Goal: Transaction & Acquisition: Purchase product/service

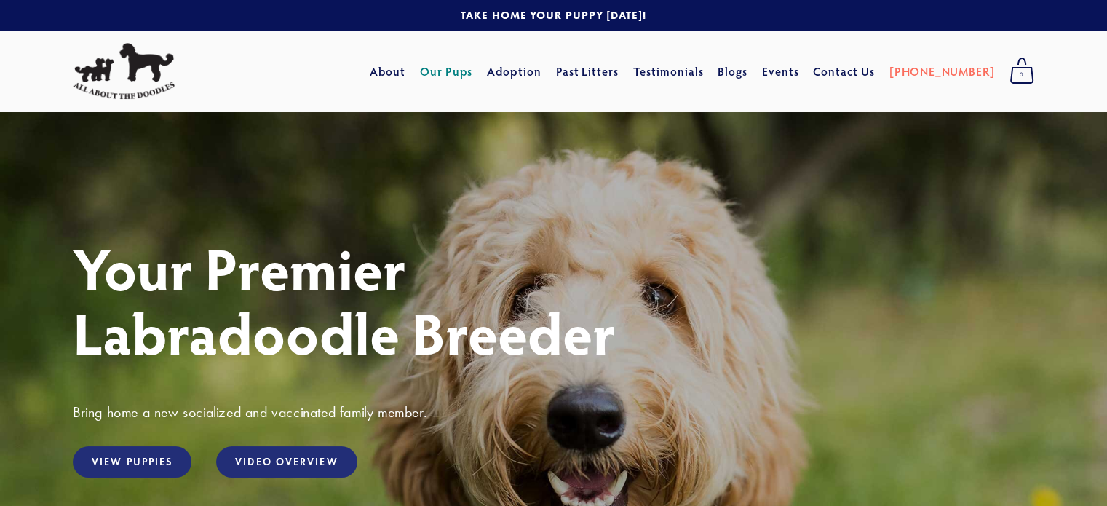
click at [473, 69] on link "Our Pups" at bounding box center [446, 71] width 53 height 26
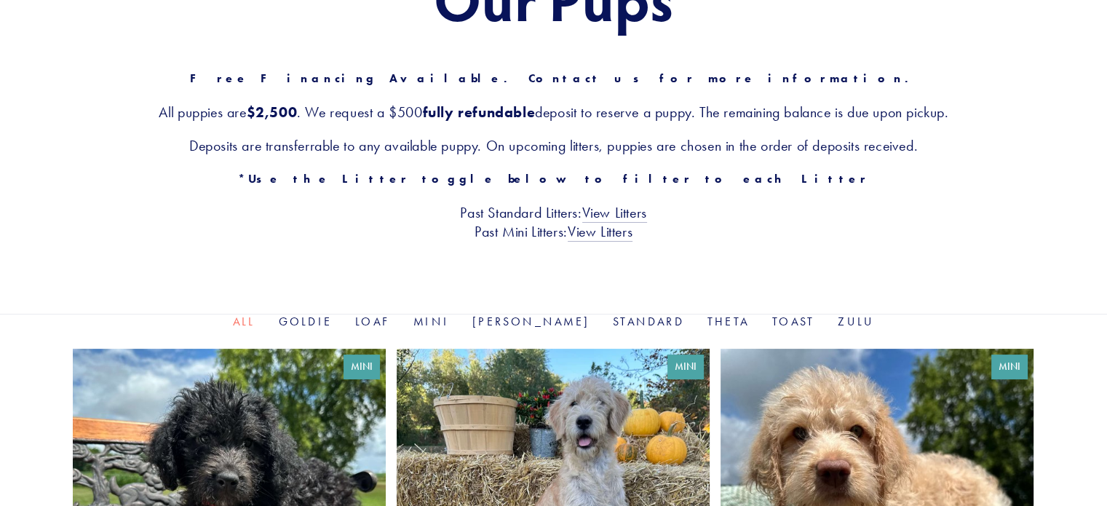
scroll to position [364, 0]
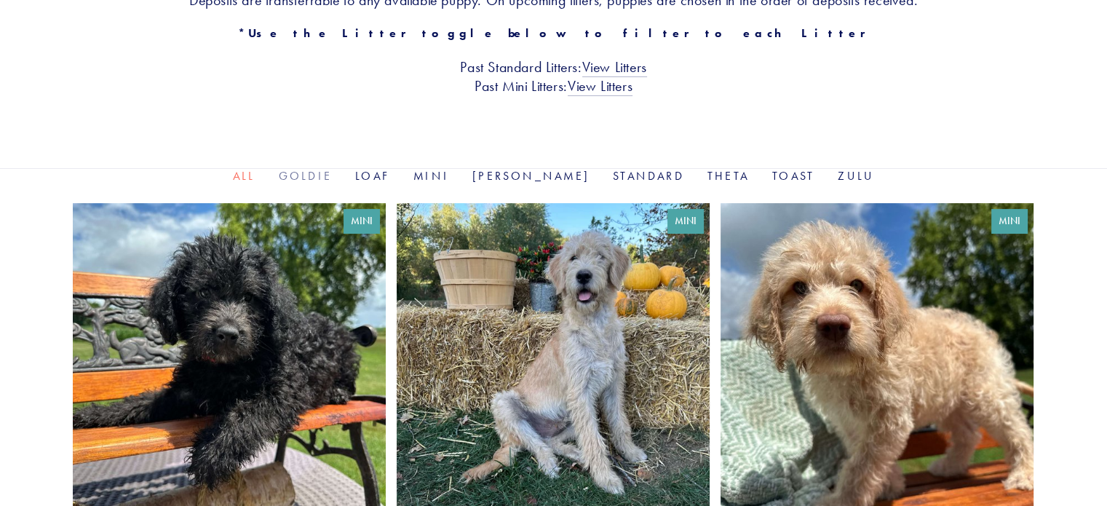
click at [332, 177] on link "Goldie" at bounding box center [305, 176] width 53 height 14
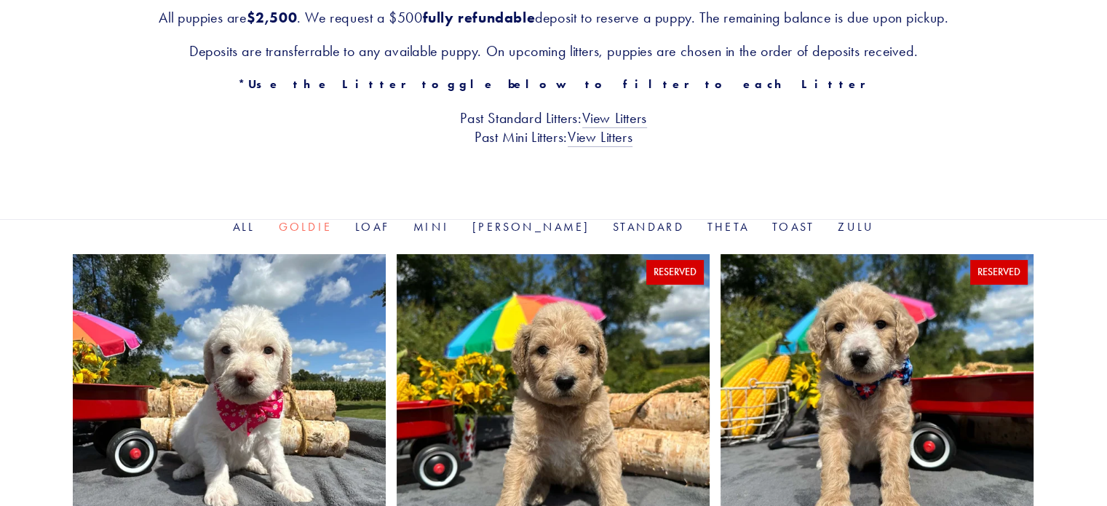
scroll to position [291, 0]
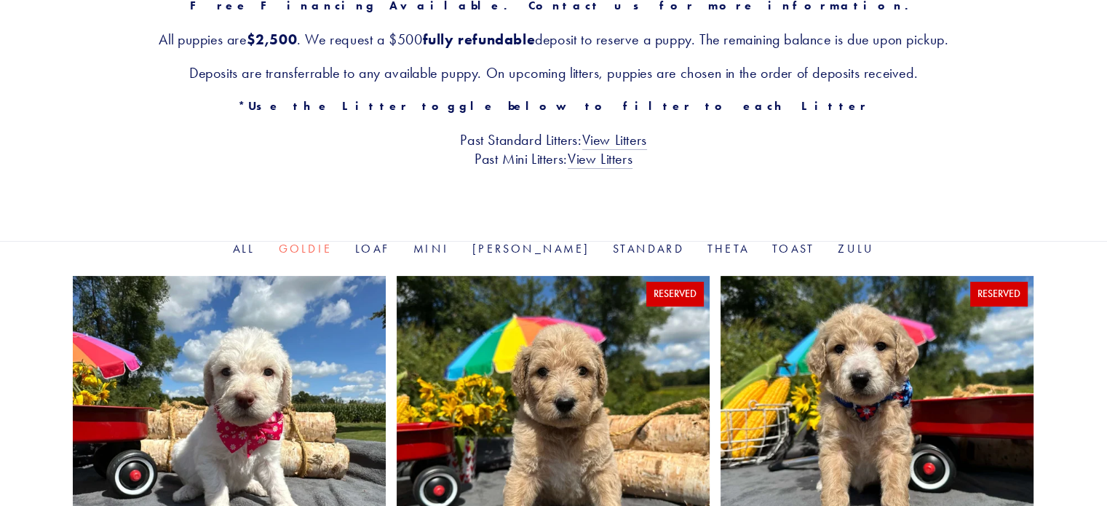
click at [267, 243] on ul "All Goldie Loaf Mini Rosie Standard Theta Toast Zulu" at bounding box center [553, 249] width 961 height 17
click at [255, 250] on link "All" at bounding box center [244, 249] width 23 height 14
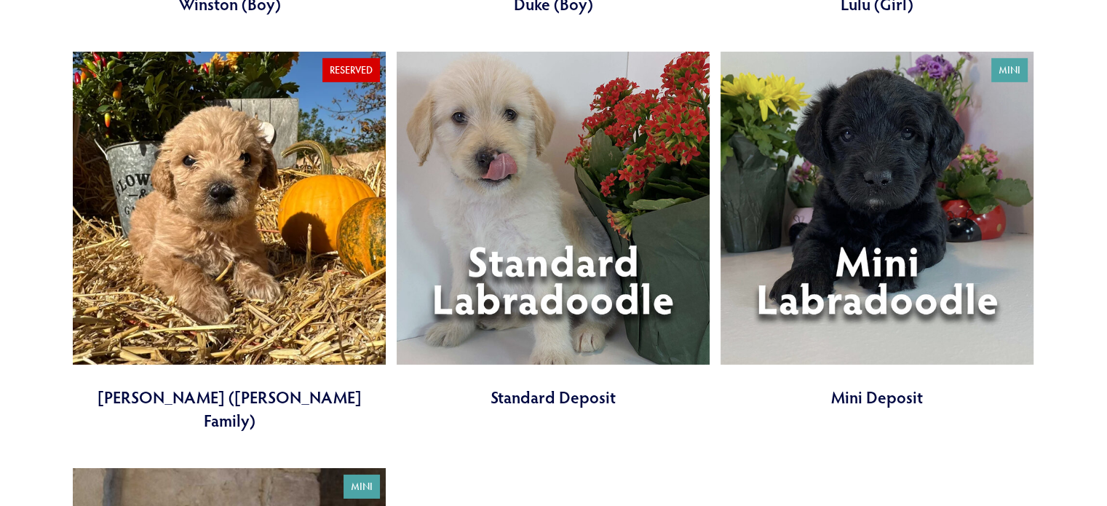
scroll to position [4512, 0]
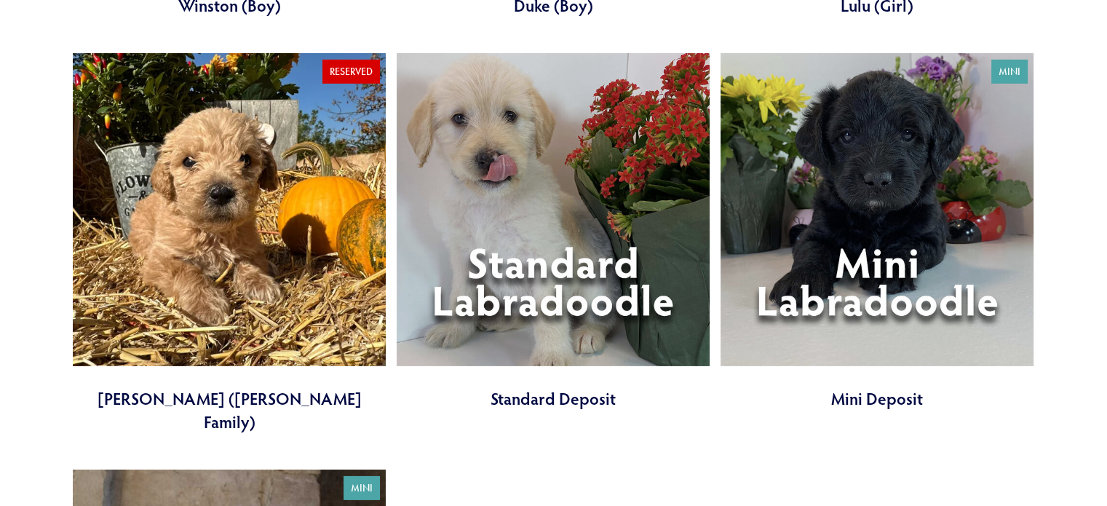
click at [908, 163] on link at bounding box center [877, 231] width 313 height 357
